Goal: Information Seeking & Learning: Compare options

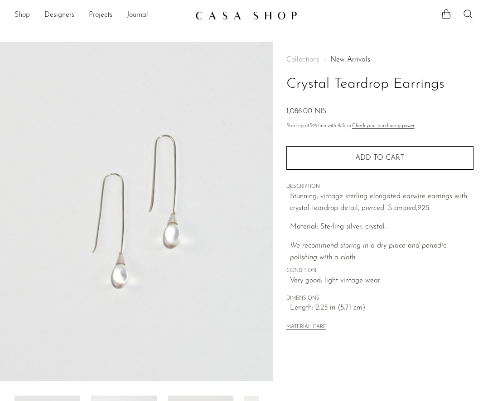
click at [16, 14] on link "Shop" at bounding box center [21, 16] width 15 height 12
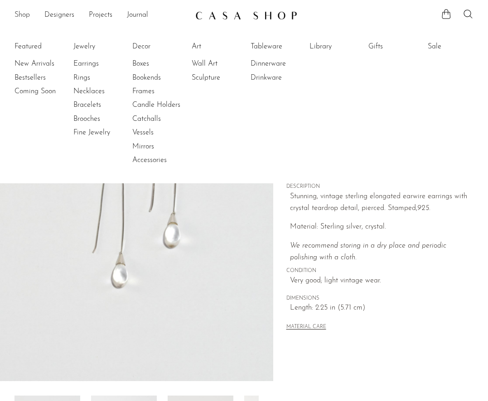
click at [26, 15] on link "Shop" at bounding box center [21, 16] width 15 height 12
click at [87, 46] on link "Jewelry" at bounding box center [107, 47] width 68 height 10
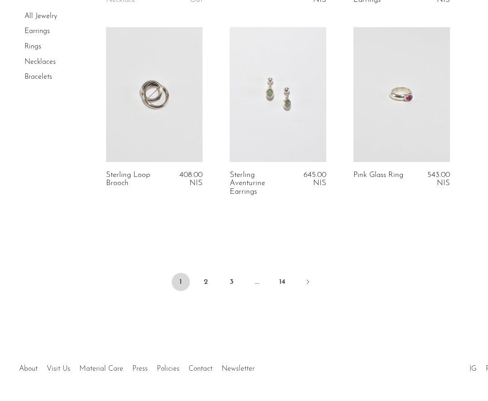
scroll to position [2083, 0]
click at [206, 273] on link "2" at bounding box center [206, 282] width 18 height 18
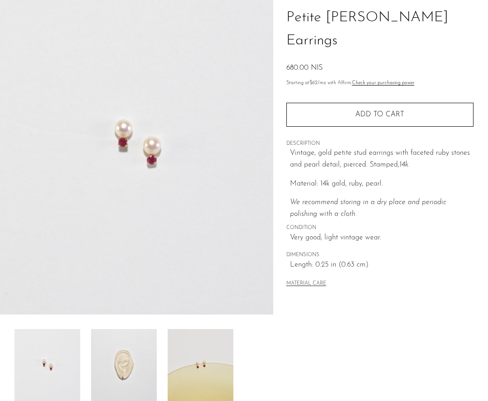
scroll to position [188, 0]
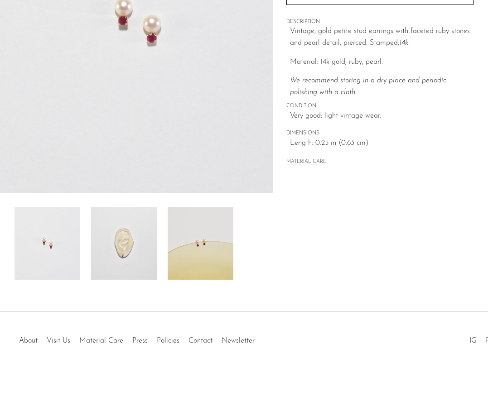
click at [140, 249] on img at bounding box center [124, 243] width 66 height 72
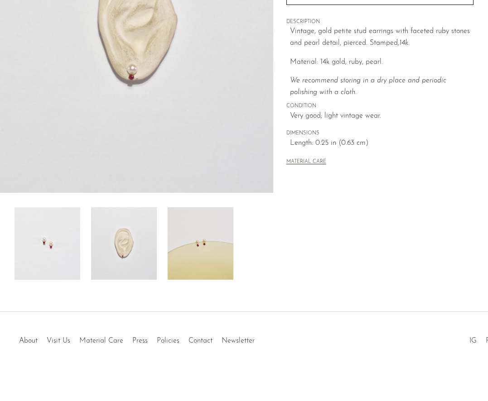
click at [186, 246] on img at bounding box center [201, 243] width 66 height 72
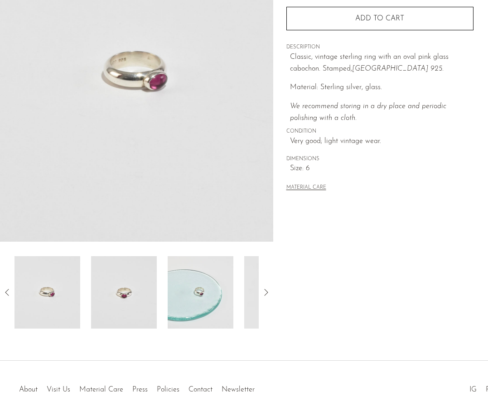
scroll to position [188, 0]
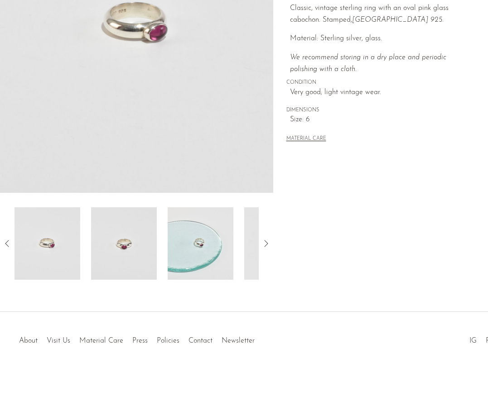
click at [195, 266] on img at bounding box center [201, 243] width 66 height 72
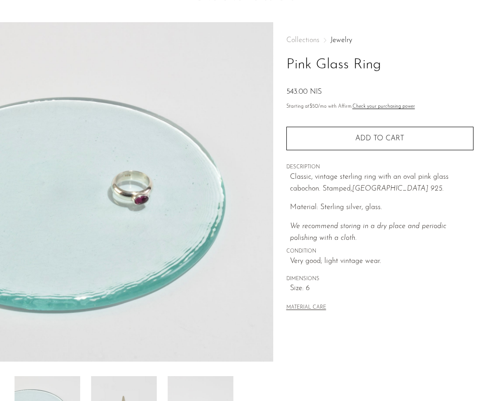
scroll to position [0, 0]
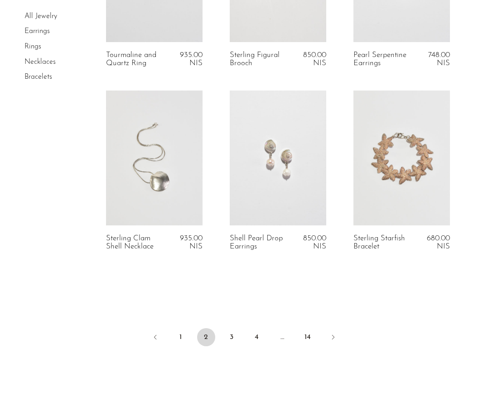
scroll to position [2070, 0]
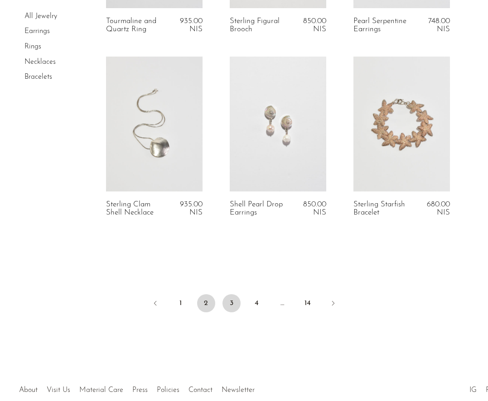
click at [232, 304] on link "3" at bounding box center [231, 303] width 18 height 18
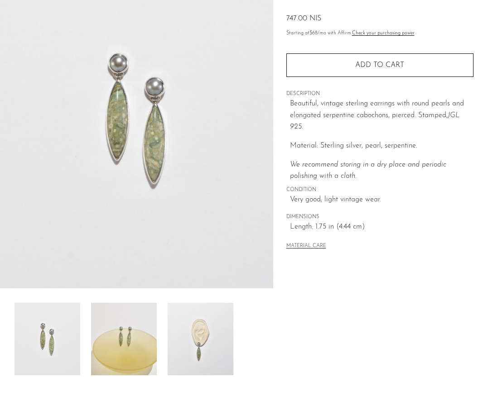
scroll to position [188, 0]
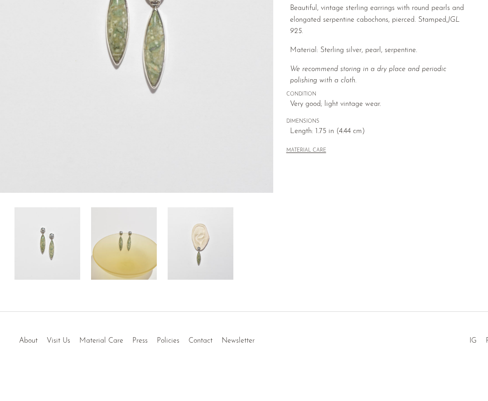
click at [201, 240] on img at bounding box center [201, 243] width 66 height 72
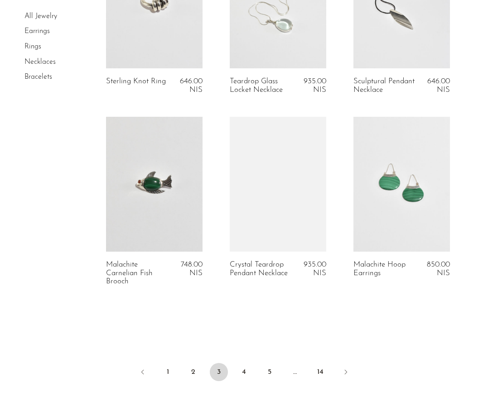
scroll to position [2002, 0]
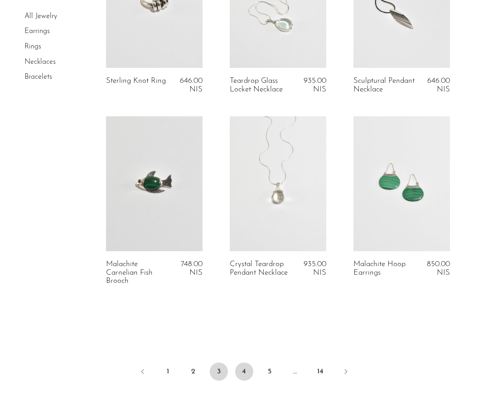
click at [244, 380] on link "4" at bounding box center [244, 372] width 18 height 18
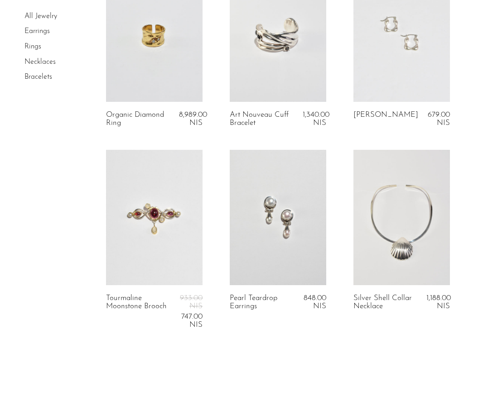
scroll to position [2167, 0]
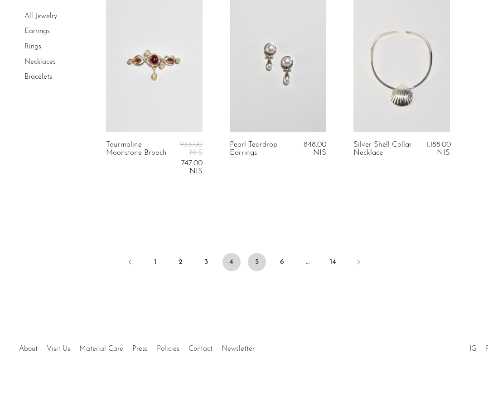
click at [254, 258] on link "5" at bounding box center [257, 262] width 18 height 18
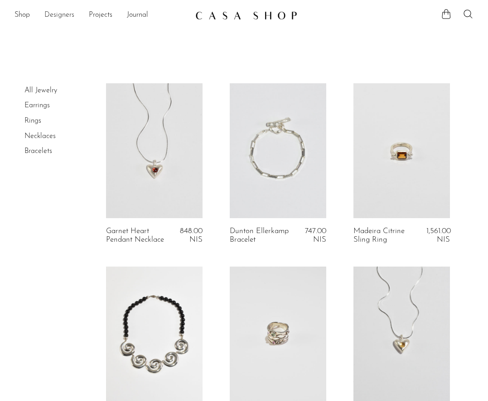
click at [60, 13] on link "Designers" at bounding box center [59, 16] width 30 height 12
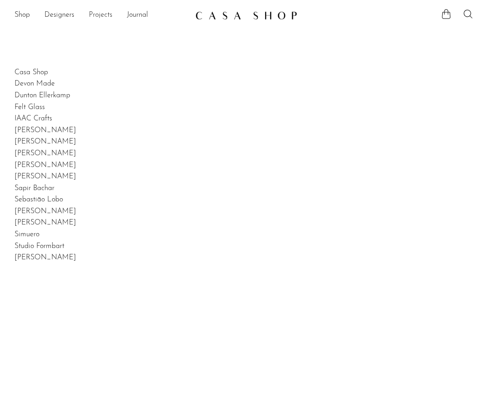
click at [92, 15] on link "Projects" at bounding box center [101, 16] width 24 height 12
click at [27, 13] on link "Shop" at bounding box center [21, 16] width 15 height 12
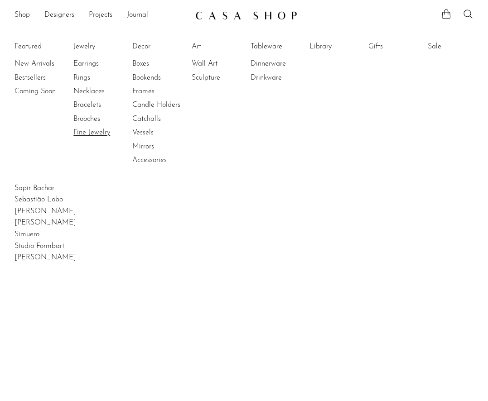
click at [101, 131] on link "Fine Jewelry" at bounding box center [107, 133] width 68 height 10
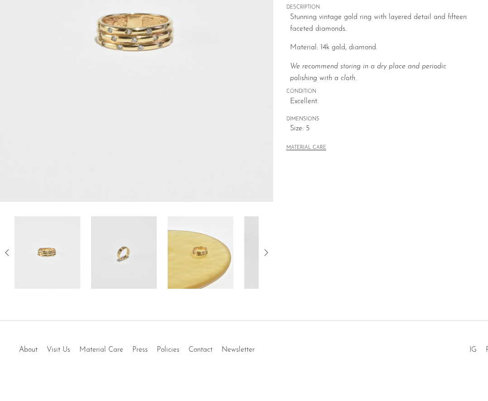
scroll to position [188, 0]
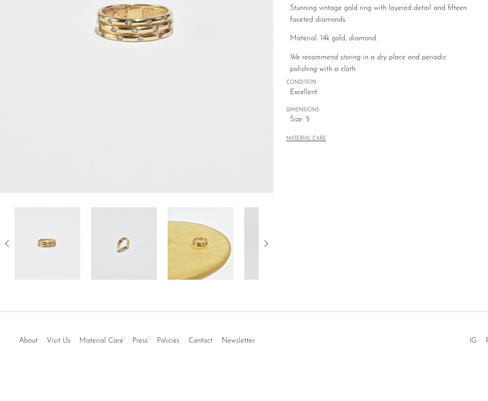
click at [268, 239] on icon at bounding box center [265, 243] width 11 height 11
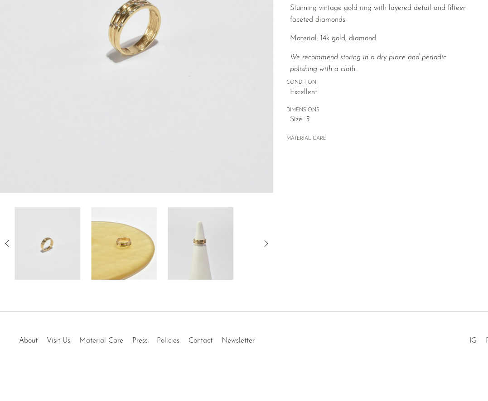
click at [261, 244] on icon at bounding box center [265, 243] width 11 height 11
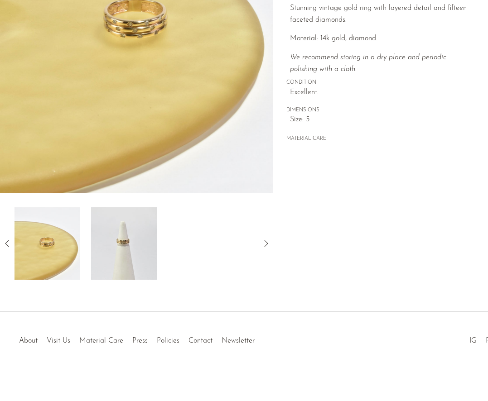
click at [261, 242] on icon at bounding box center [265, 243] width 11 height 11
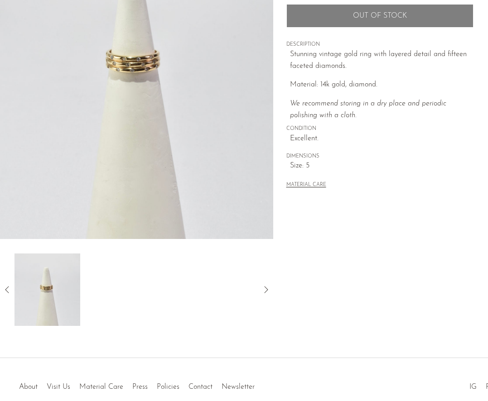
scroll to position [16, 0]
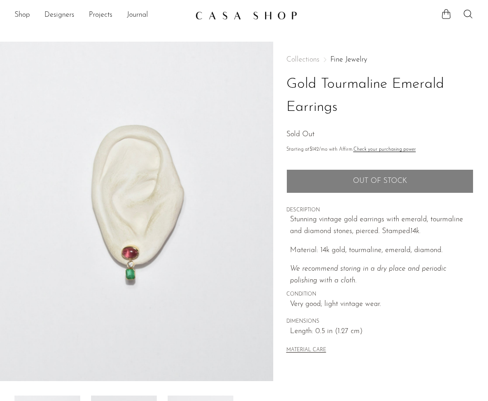
scroll to position [188, 0]
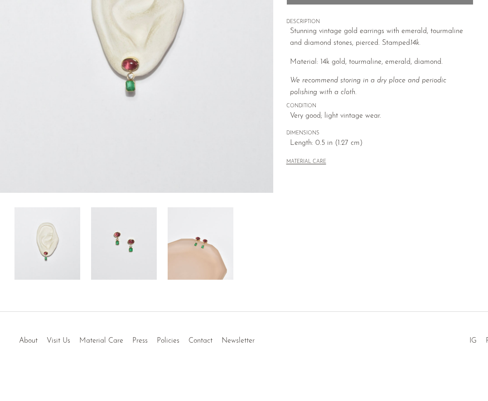
click at [194, 245] on img at bounding box center [201, 243] width 66 height 72
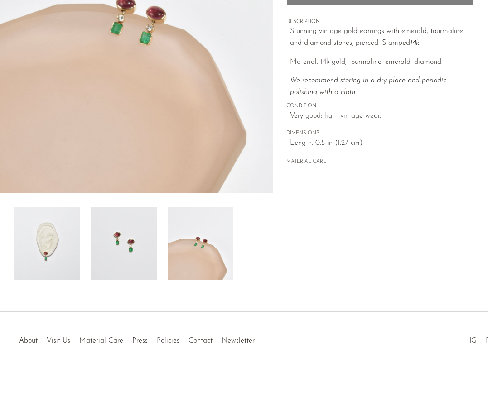
click at [123, 255] on img at bounding box center [124, 243] width 66 height 72
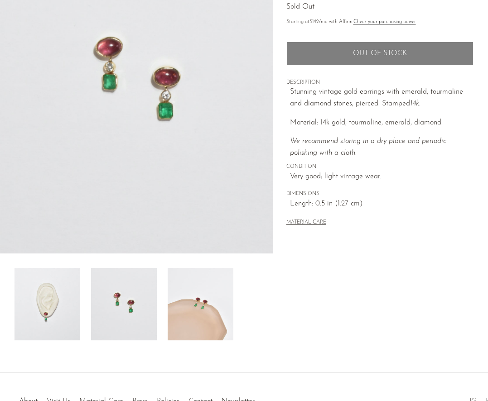
scroll to position [0, 0]
